Goal: Check status: Check status

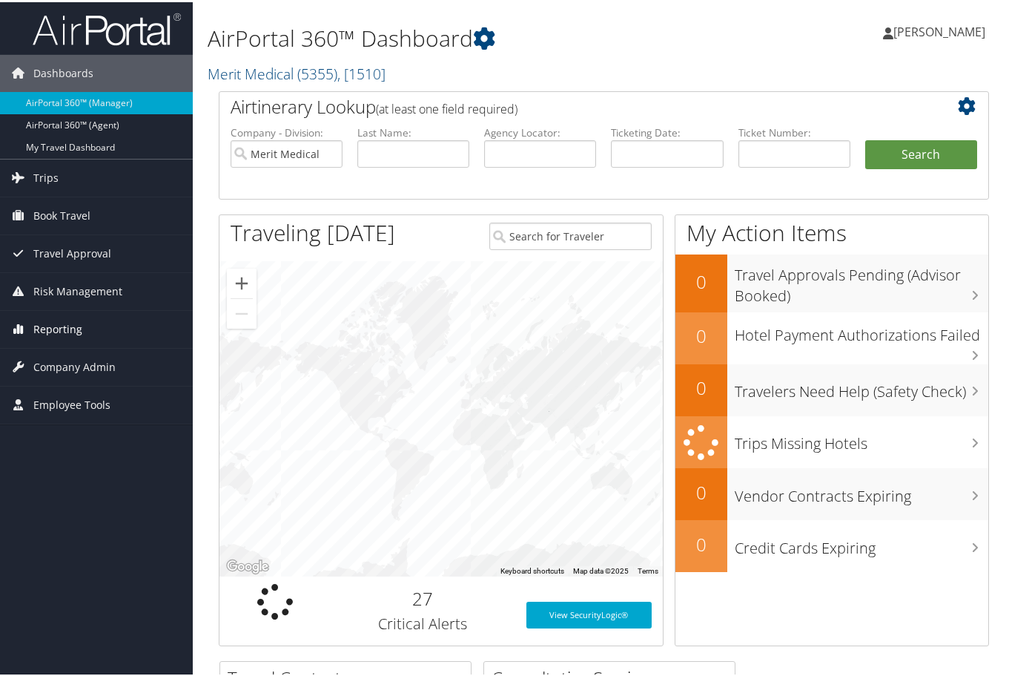
click at [70, 329] on span "Reporting" at bounding box center [57, 327] width 49 height 37
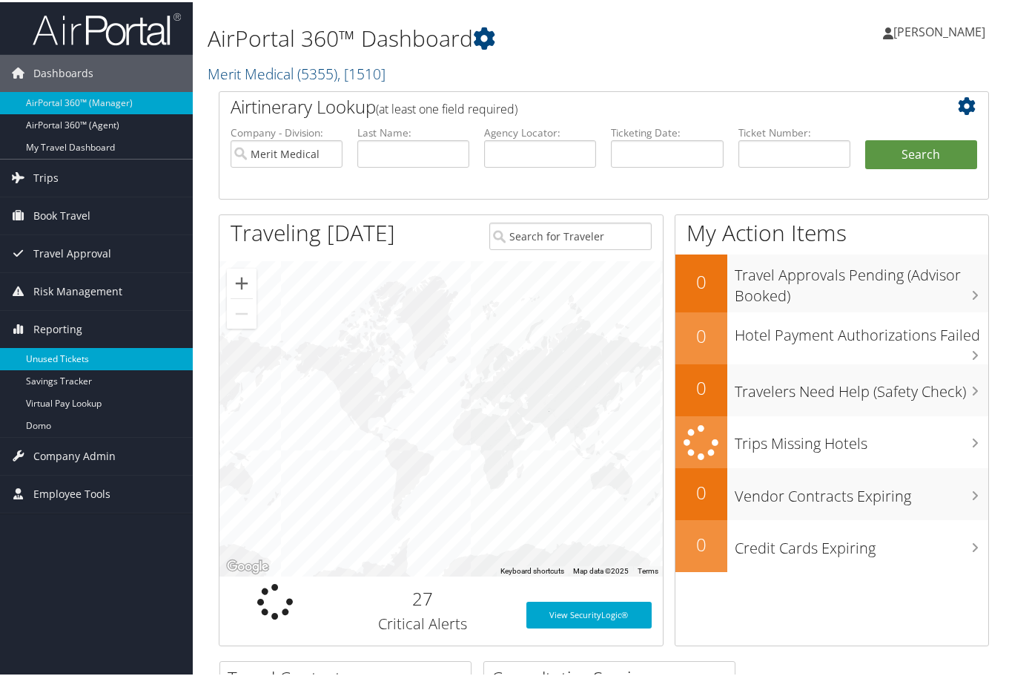
click at [64, 352] on link "Unused Tickets" at bounding box center [96, 357] width 193 height 22
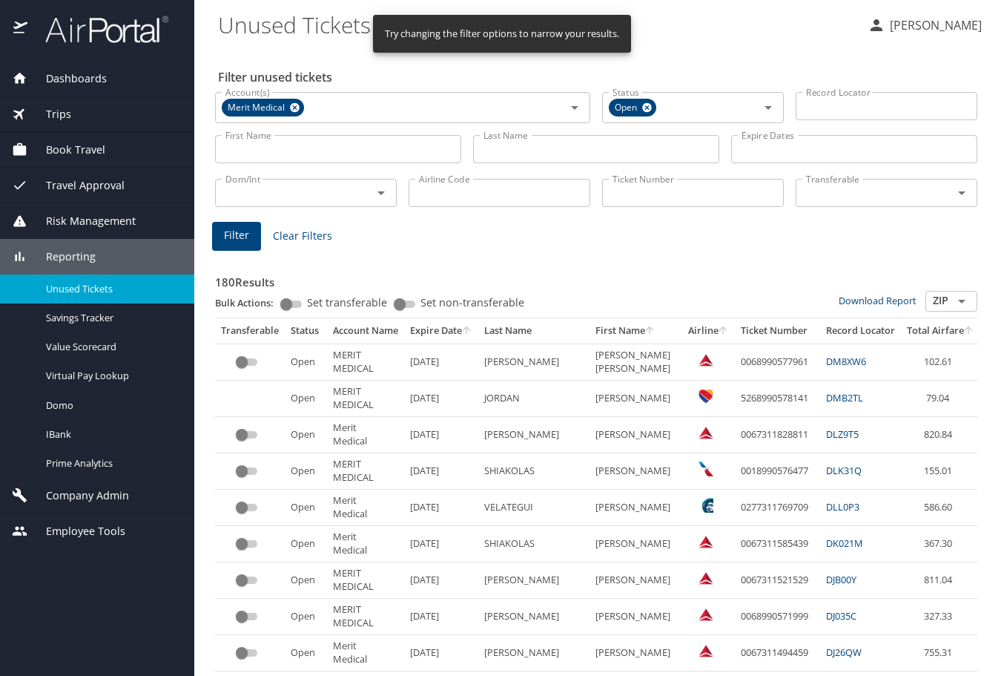
click at [544, 151] on input "Last Name" at bounding box center [596, 149] width 246 height 28
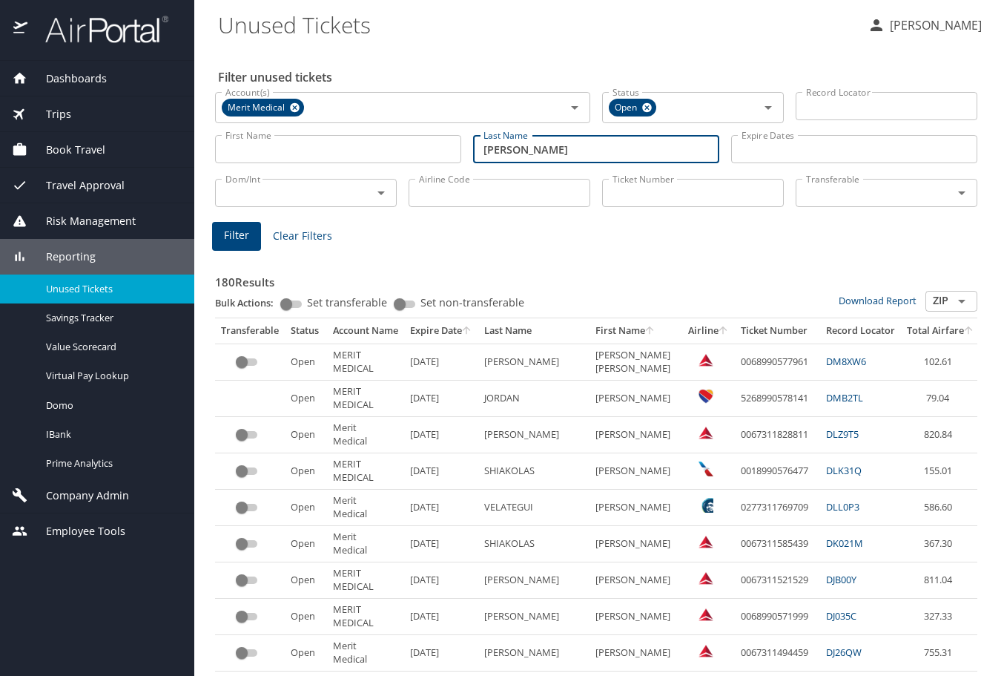
type input "[PERSON_NAME]"
click at [243, 234] on span "Filter" at bounding box center [236, 235] width 25 height 19
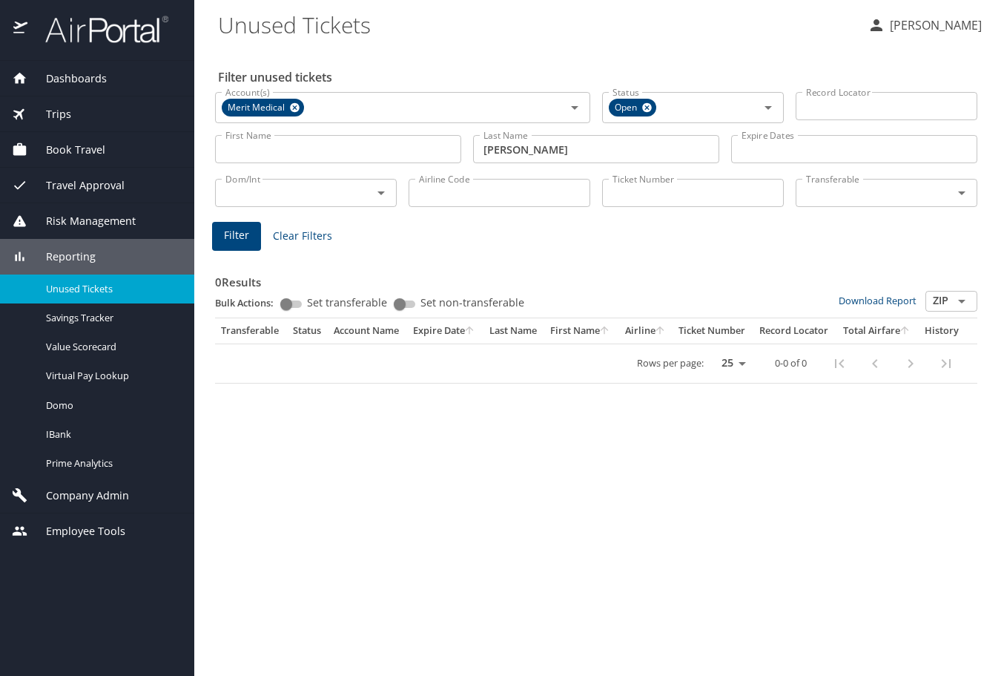
click at [246, 229] on span "Filter" at bounding box center [236, 235] width 25 height 19
click at [237, 240] on span "Filter" at bounding box center [236, 235] width 25 height 19
click at [254, 228] on button "Filter" at bounding box center [236, 236] width 49 height 29
click at [635, 251] on div "0 Results Bulk Actions: Set transferable Set non-transferable Download Report Z…" at bounding box center [596, 316] width 774 height 148
